Goal: Task Accomplishment & Management: Manage account settings

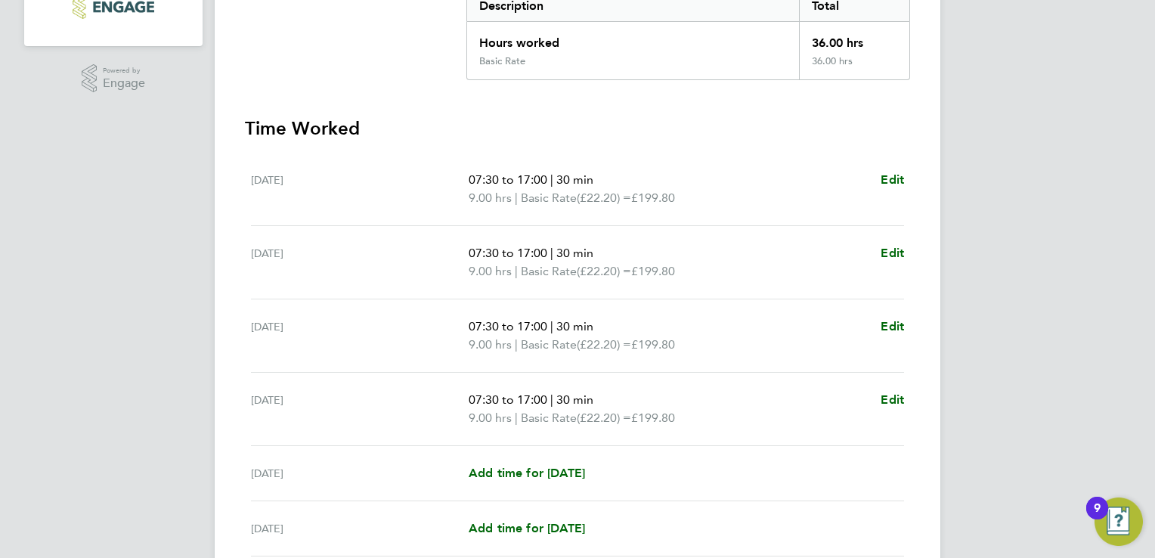
scroll to position [378, 0]
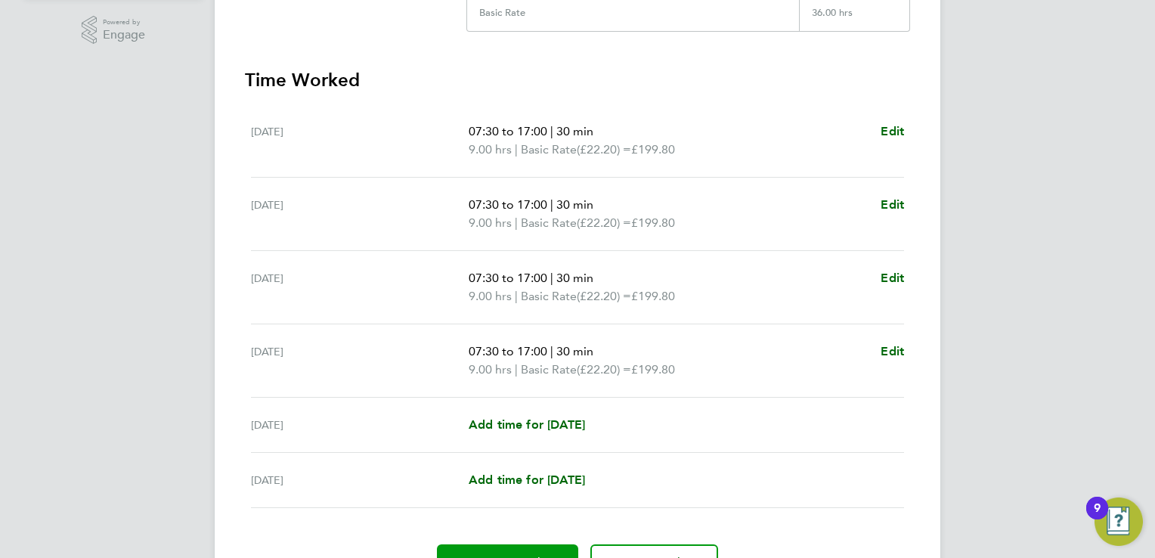
click at [504, 547] on button "Approve Timesheet" at bounding box center [507, 562] width 141 height 36
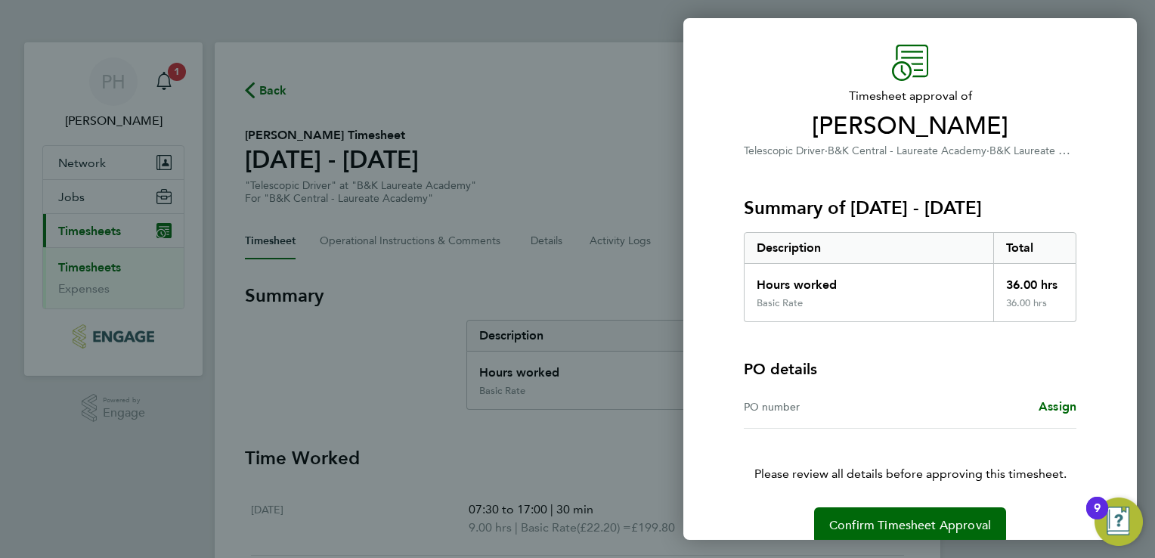
scroll to position [60, 0]
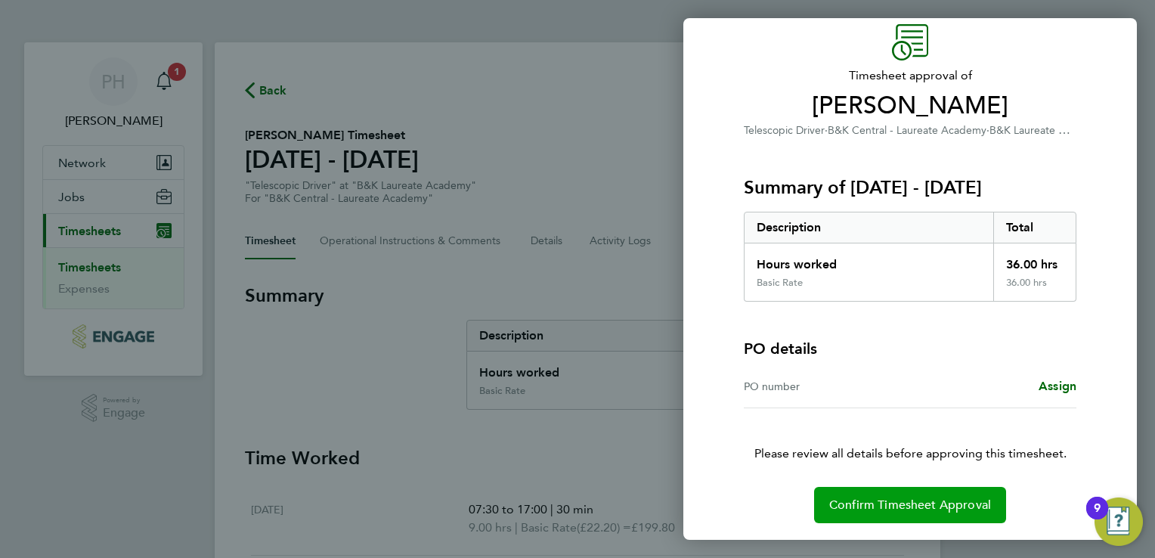
drag, startPoint x: 883, startPoint y: 498, endPoint x: 877, endPoint y: 504, distance: 8.6
click at [878, 503] on span "Confirm Timesheet Approval" at bounding box center [910, 504] width 162 height 15
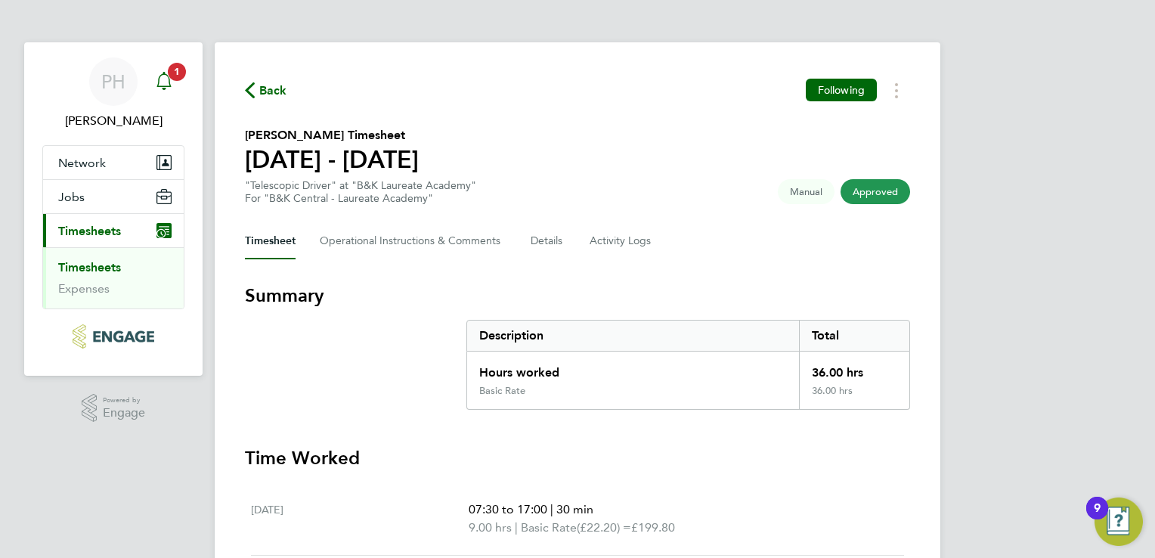
click at [172, 77] on span "1" at bounding box center [177, 72] width 18 height 18
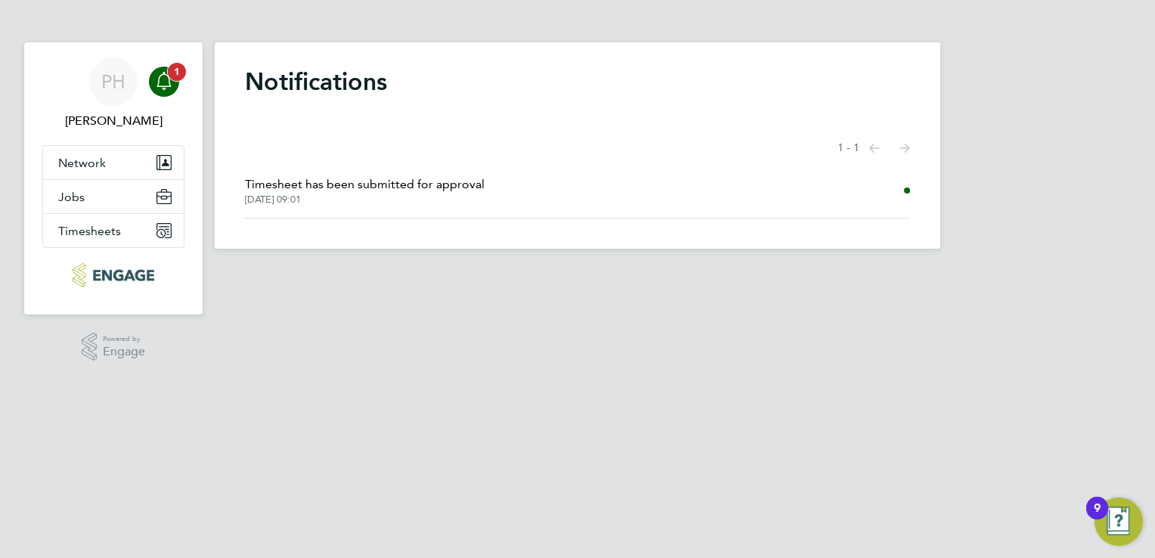
click at [168, 89] on icon "Main navigation" at bounding box center [164, 81] width 18 height 18
click at [333, 195] on span "[DATE] 09:01" at bounding box center [365, 200] width 240 height 12
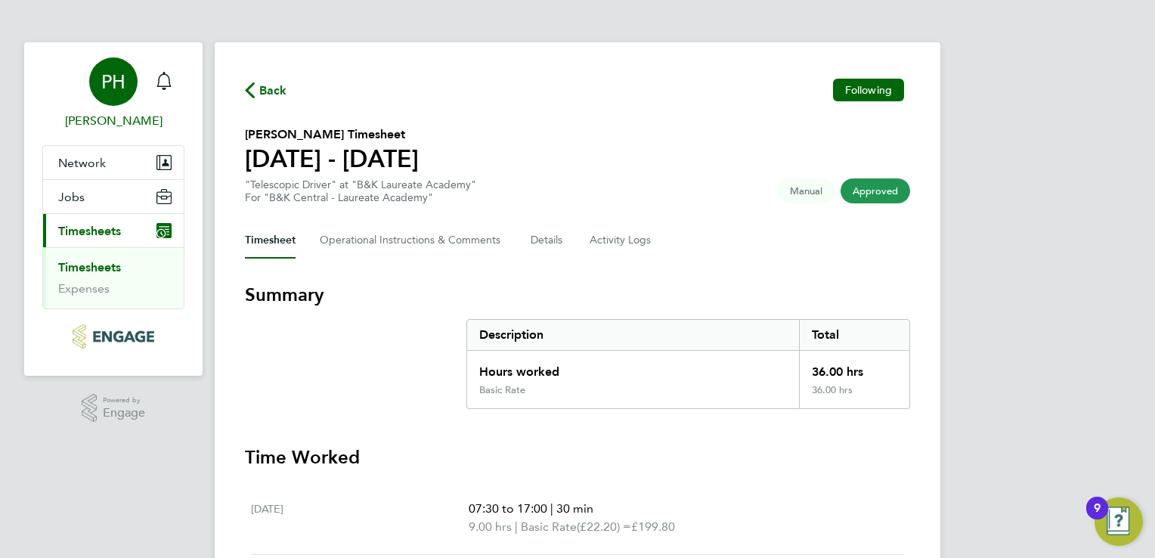
click at [116, 94] on div "PH" at bounding box center [113, 81] width 48 height 48
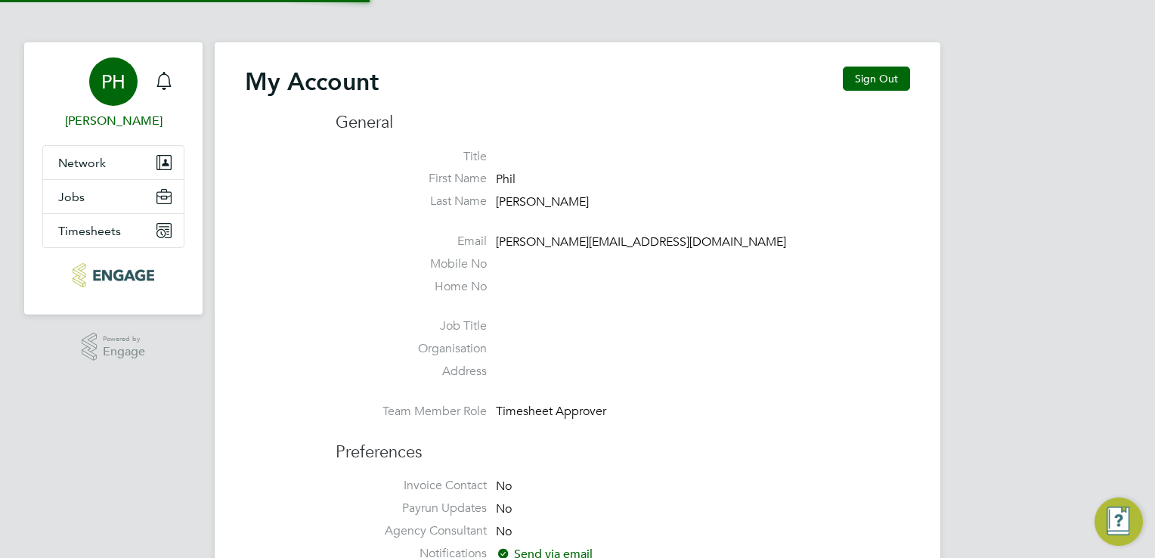
type input "[PERSON_NAME][EMAIL_ADDRESS][DOMAIN_NAME]"
click at [867, 76] on button "Sign Out" at bounding box center [876, 79] width 67 height 24
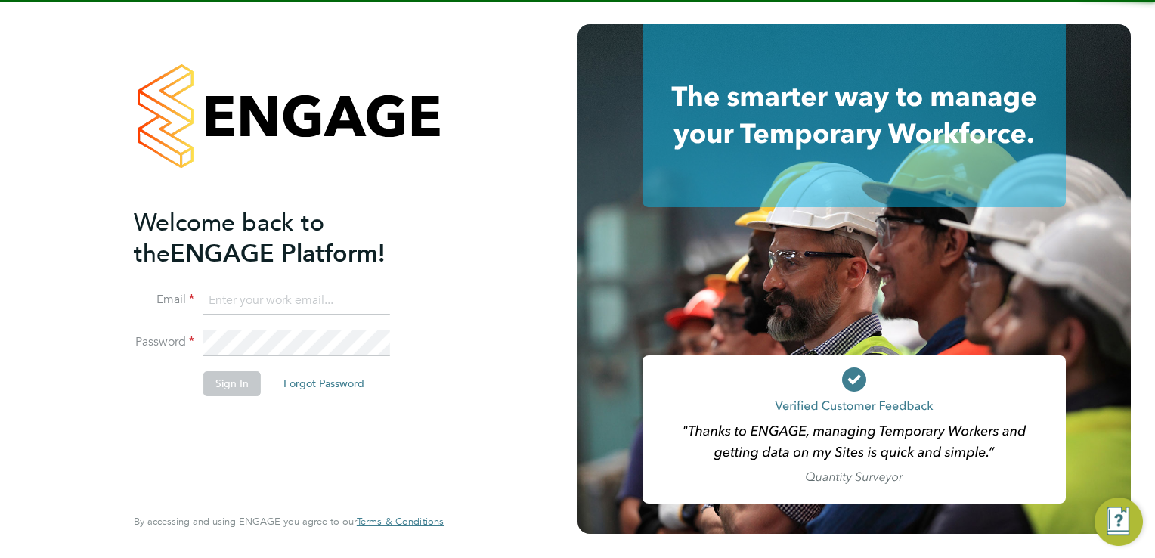
type input "[PERSON_NAME][EMAIL_ADDRESS][DOMAIN_NAME]"
